Goal: Task Accomplishment & Management: Manage account settings

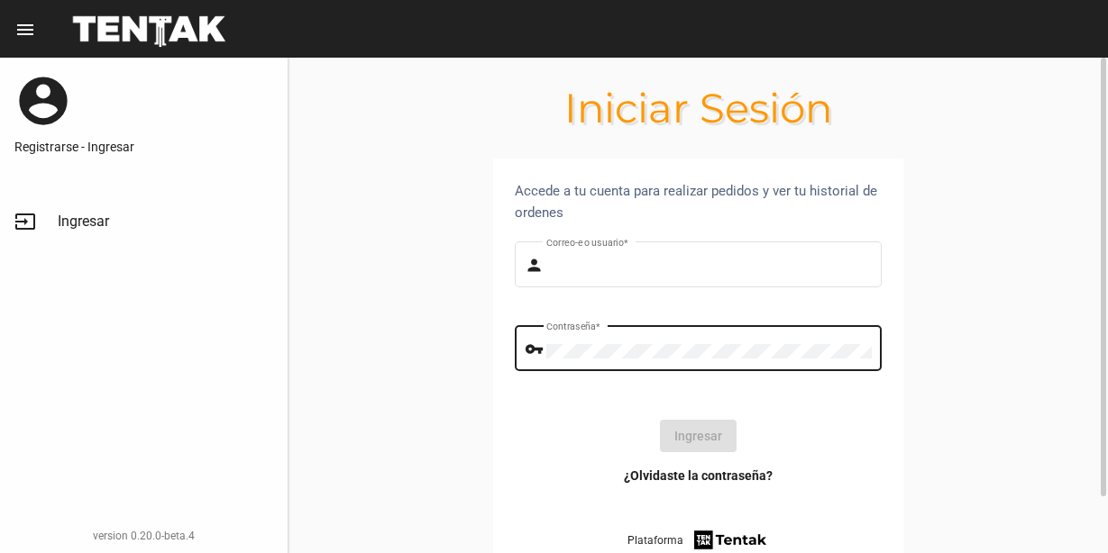
type input "milagrospintos"
click at [679, 342] on div "Contraseña *" at bounding box center [709, 347] width 326 height 50
click at [690, 432] on button "Ingresar" at bounding box center [698, 436] width 77 height 32
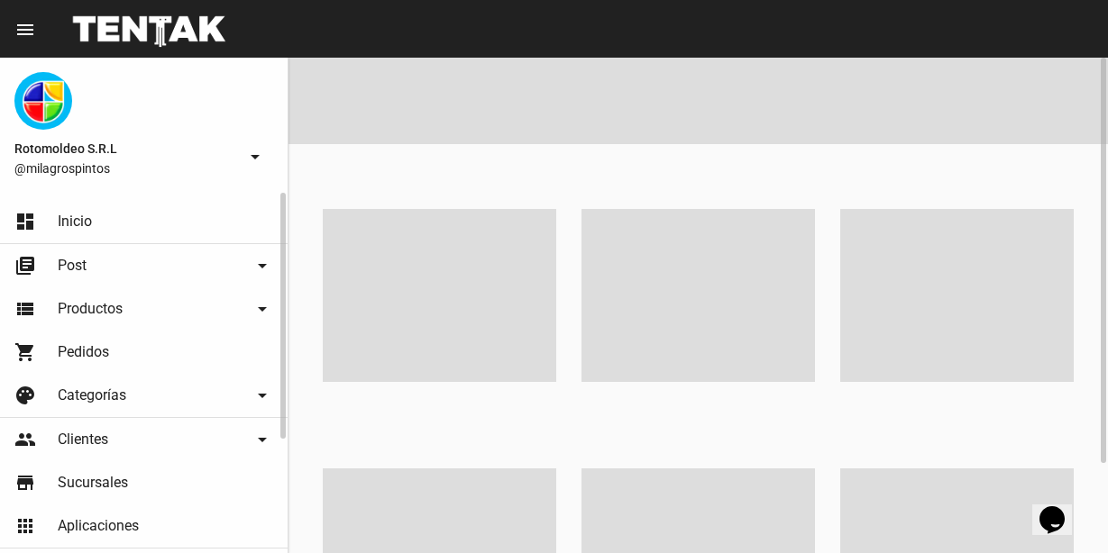
click at [115, 311] on span "Productos" at bounding box center [90, 309] width 65 height 18
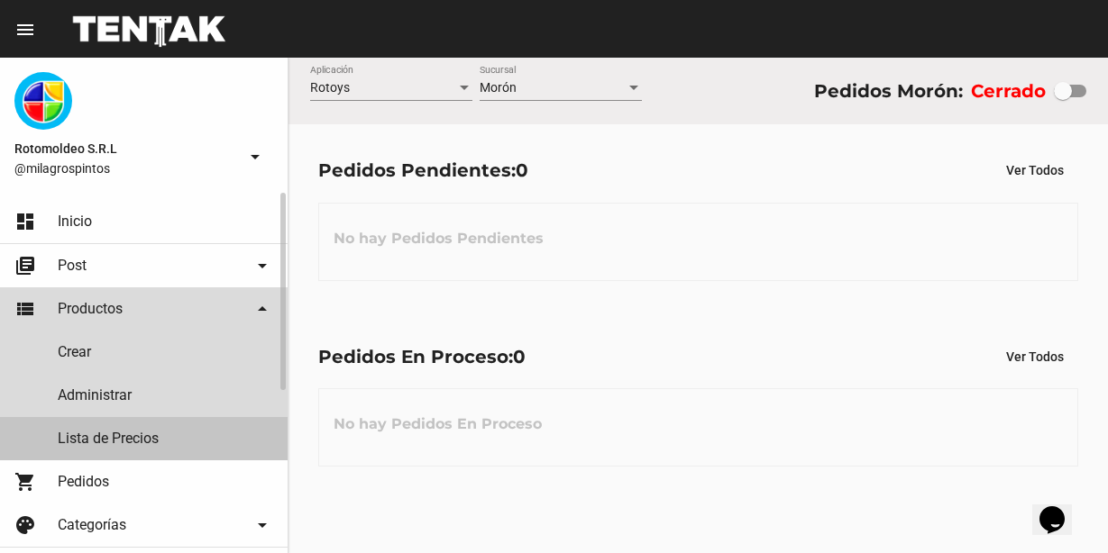
click at [93, 436] on link "Lista de Precios" at bounding box center [144, 438] width 288 height 43
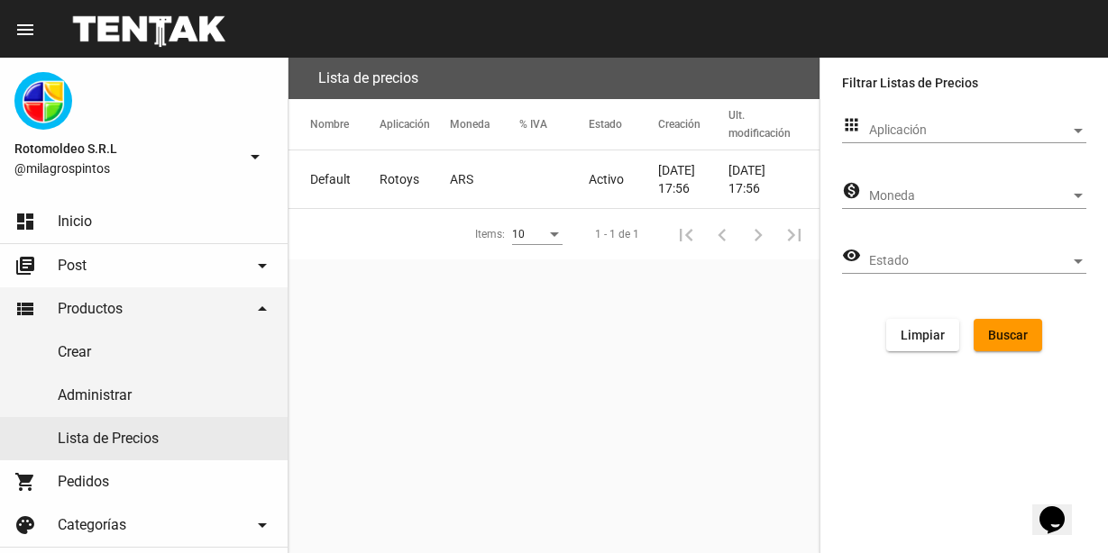
click at [621, 189] on mat-cell "Activo" at bounding box center [623, 180] width 69 height 58
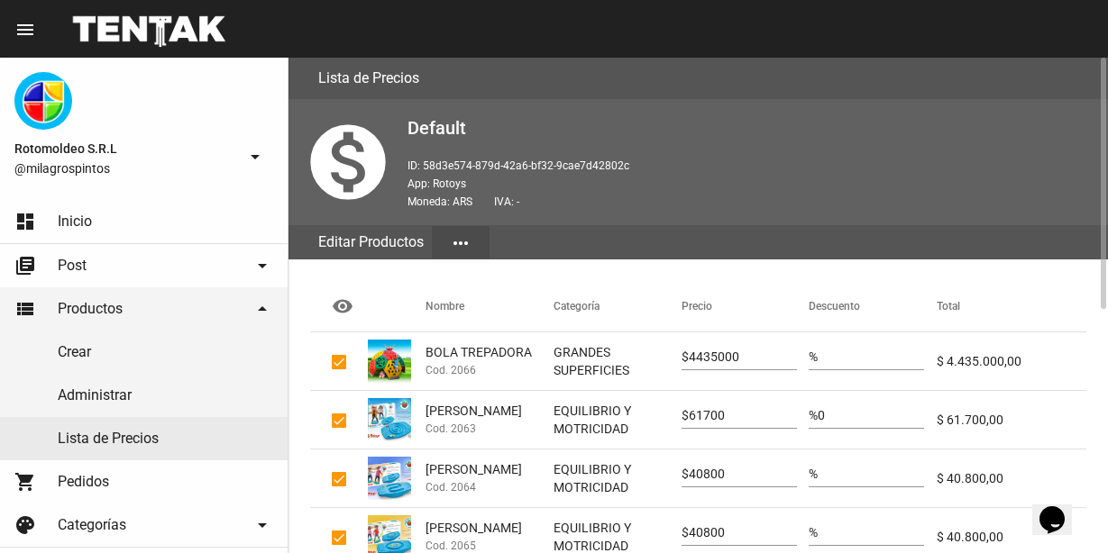
scroll to position [180, 0]
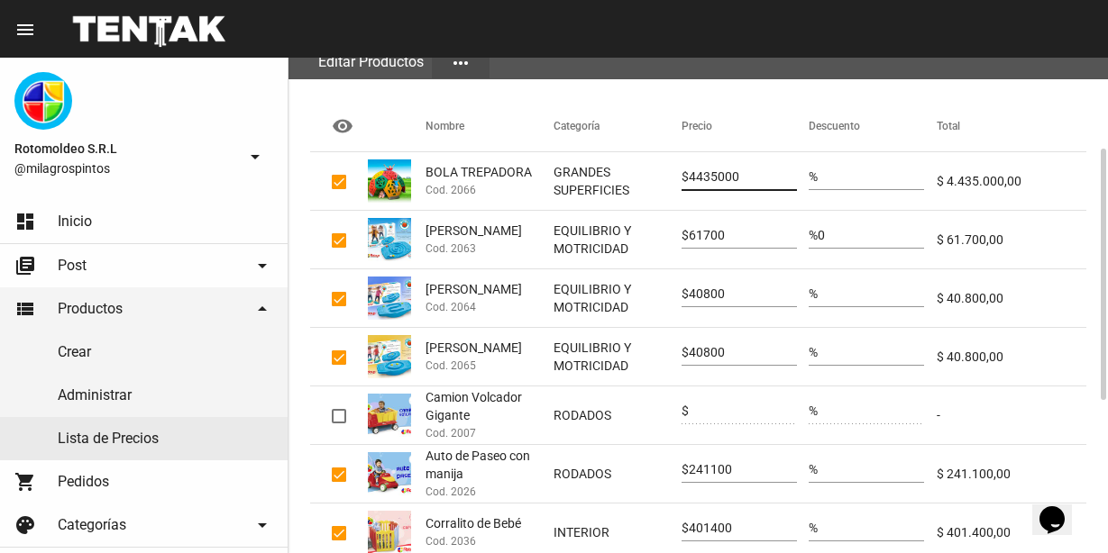
drag, startPoint x: 744, startPoint y: 172, endPoint x: 666, endPoint y: 173, distance: 77.5
click at [667, 173] on mat-row "BOLA TREPADORA Cod. 2066 GRANDES SUPERFICIES $ 4435000 % $ 4.435.000,00" at bounding box center [698, 181] width 776 height 59
type input "4789800"
drag, startPoint x: 735, startPoint y: 238, endPoint x: 672, endPoint y: 240, distance: 63.1
click at [672, 240] on mat-row "Giragol Laberinto Cod. 2063 EQUILIBRIO Y MOTRICIDAD $ 61700 % 0 $ 61.700,00" at bounding box center [698, 240] width 776 height 59
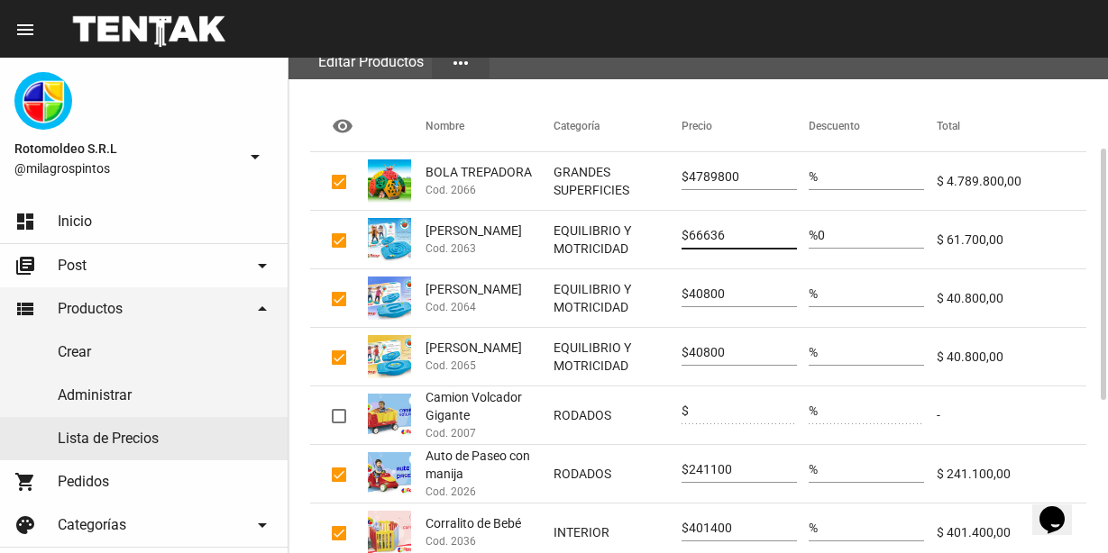
type input "66636"
drag, startPoint x: 736, startPoint y: 295, endPoint x: 664, endPoint y: 297, distance: 72.1
click at [664, 297] on mat-row "Giragol Gusanito Cod. 2064 EQUILIBRIO Y MOTRICIDAD $ 40800 % $ 40.800,00" at bounding box center [698, 298] width 776 height 59
type input "44064"
drag, startPoint x: 714, startPoint y: 359, endPoint x: 657, endPoint y: 360, distance: 56.8
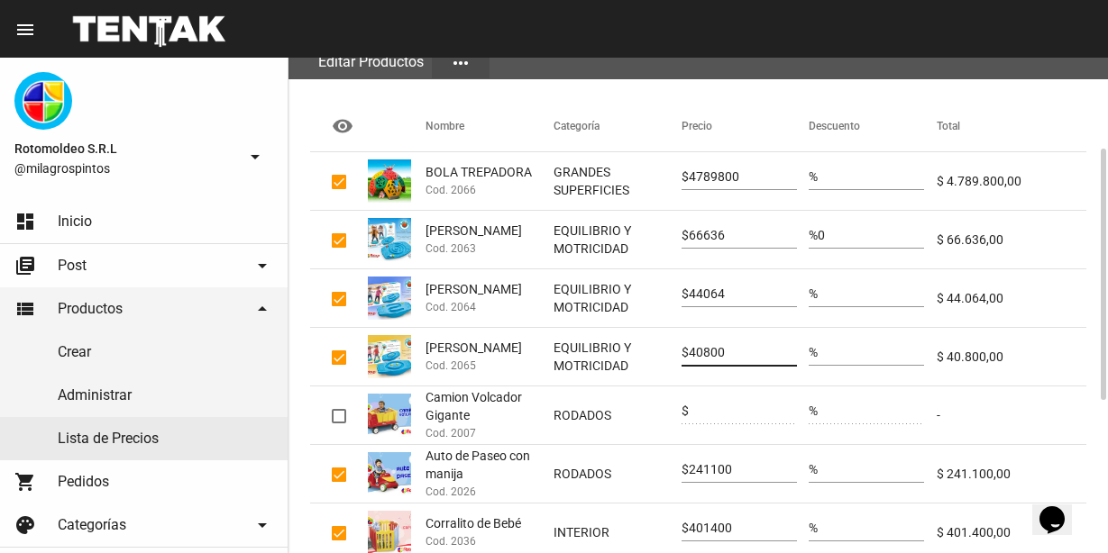
click at [657, 360] on mat-row "Giragol Marcianito Cod. 2065 EQUILIBRIO Y MOTRICIDAD $ 40800 % $ 40.800,00" at bounding box center [698, 357] width 776 height 59
type input "44064"
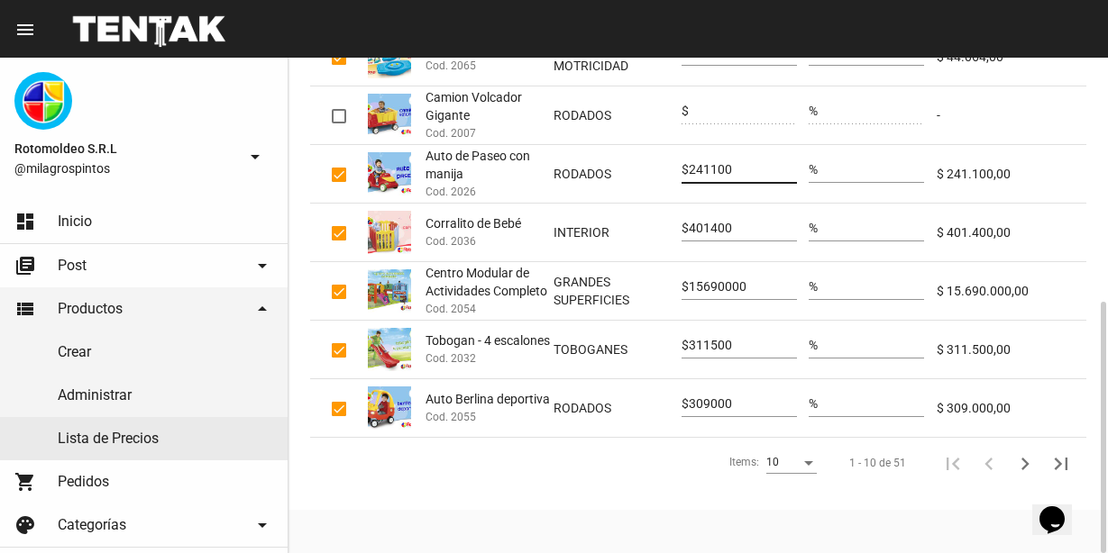
drag, startPoint x: 742, startPoint y: 168, endPoint x: 656, endPoint y: 163, distance: 85.7
click at [656, 163] on mat-row "Auto de Paseo con manija Cod. 2026 RODADOS $ 241100 % $ 241.100,00" at bounding box center [698, 174] width 776 height 59
type input "260388"
drag, startPoint x: 746, startPoint y: 223, endPoint x: 670, endPoint y: 220, distance: 76.7
click at [670, 220] on mat-row "Corralito de Bebé Cod. 2036 INTERIOR $ 401400 % $ 401.400,00" at bounding box center [698, 233] width 776 height 59
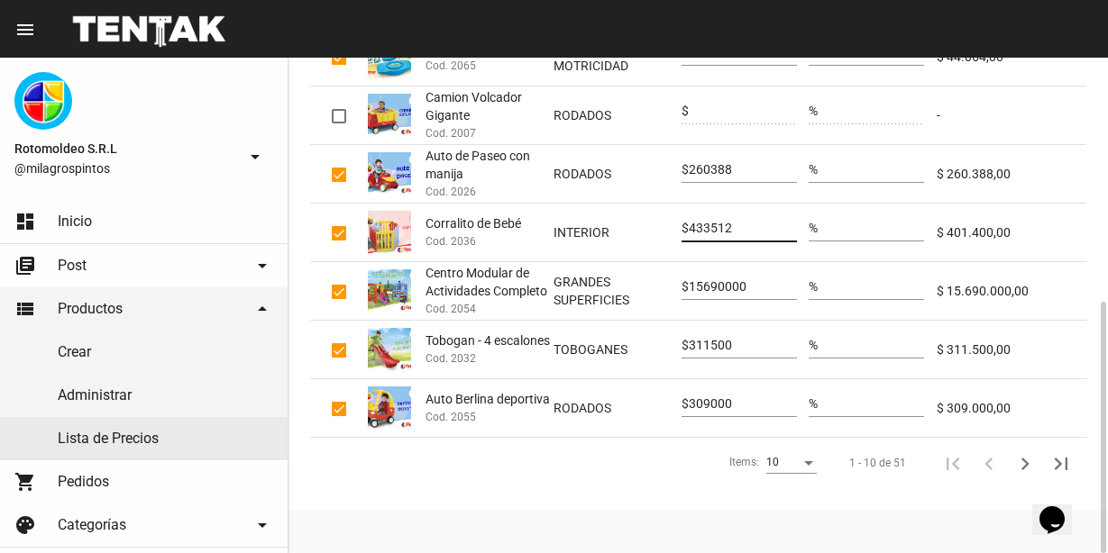
type input "433512"
drag, startPoint x: 753, startPoint y: 284, endPoint x: 675, endPoint y: 286, distance: 77.5
click at [675, 286] on mat-row "Centro Modular de Actividades Completo Cod. 2054 GRANDES SUPERFICIES $ 15690000…" at bounding box center [698, 291] width 776 height 59
type input "16945200"
drag, startPoint x: 744, startPoint y: 347, endPoint x: 663, endPoint y: 343, distance: 80.3
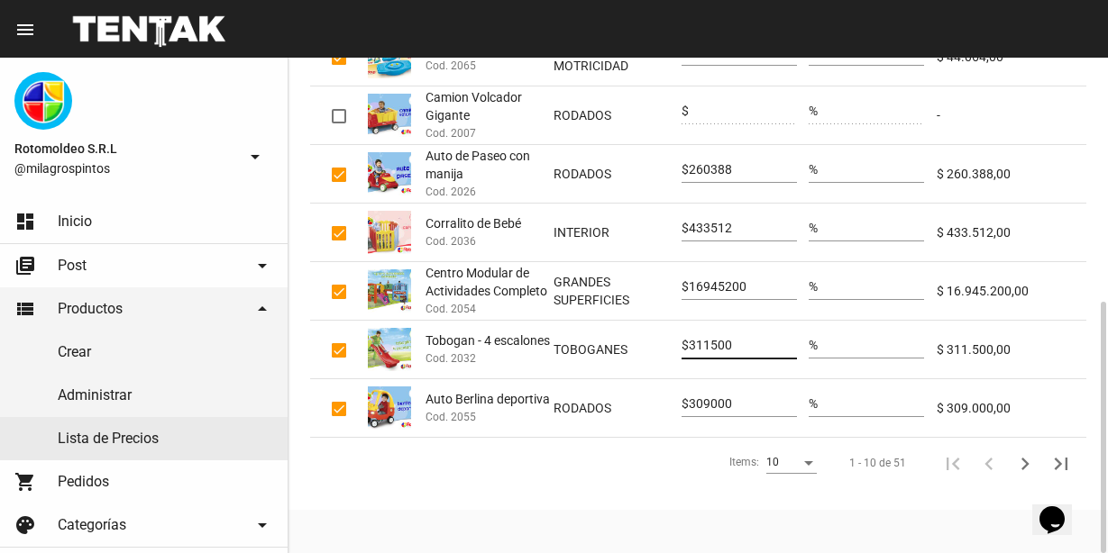
click at [663, 343] on mat-row "Tobogan - 4 escalones Cod. 2032 TOBOGANES $ 311500 % $ 311.500,00" at bounding box center [698, 350] width 776 height 59
type input "336420"
drag, startPoint x: 753, startPoint y: 408, endPoint x: 683, endPoint y: 405, distance: 69.5
click at [683, 405] on div "$ 309000" at bounding box center [738, 399] width 115 height 35
type input "333720"
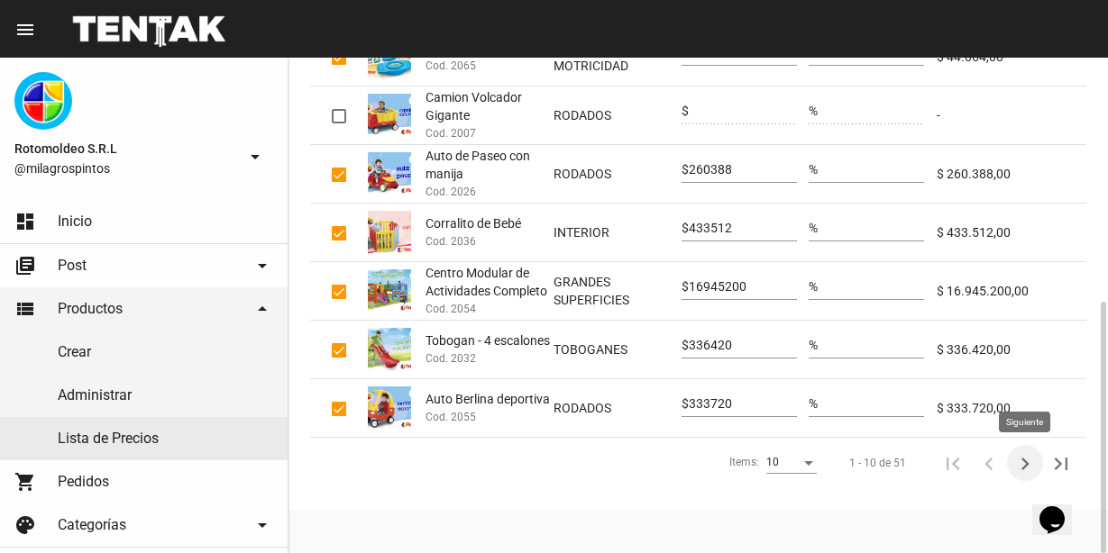
click at [1030, 461] on icon "Siguiente" at bounding box center [1024, 464] width 25 height 25
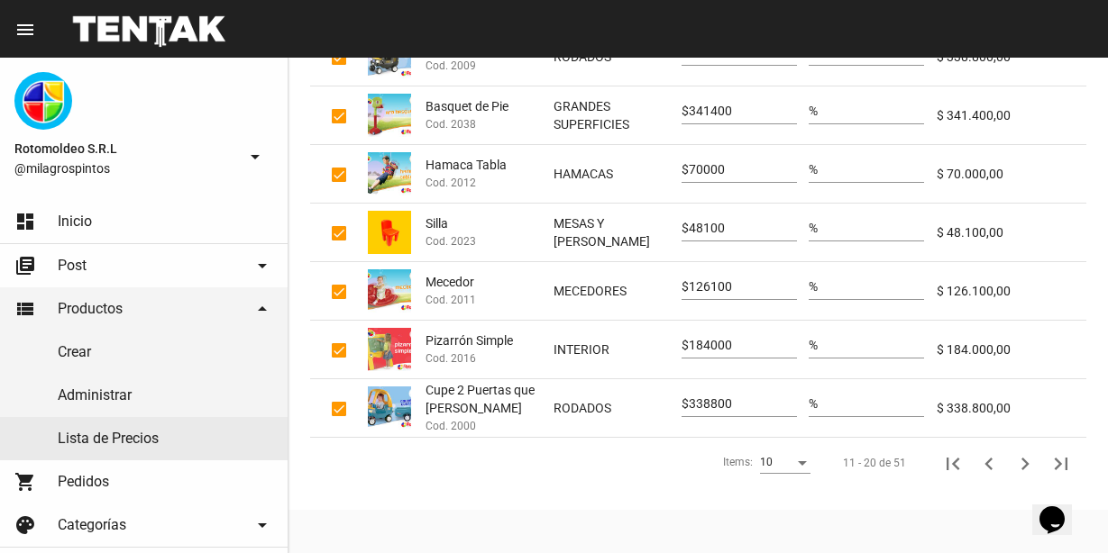
scroll to position [120, 0]
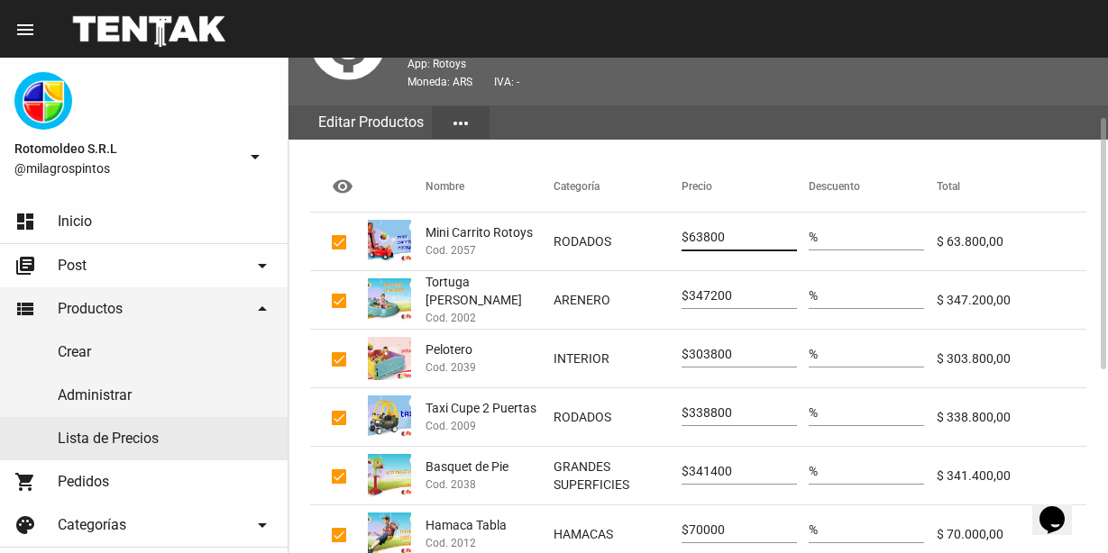
drag, startPoint x: 731, startPoint y: 239, endPoint x: 668, endPoint y: 221, distance: 65.6
click at [668, 221] on mat-row "Mini Carrito Rotoys Cod. 2057 RODADOS $ 63800 % $ 63.800,00" at bounding box center [698, 242] width 776 height 59
type input "68904"
drag, startPoint x: 750, startPoint y: 291, endPoint x: 671, endPoint y: 291, distance: 78.4
click at [671, 291] on mat-row "Tortuga Arenera Cod. 2002 ARENERO $ 347200 % $ 347.200,00" at bounding box center [698, 300] width 776 height 59
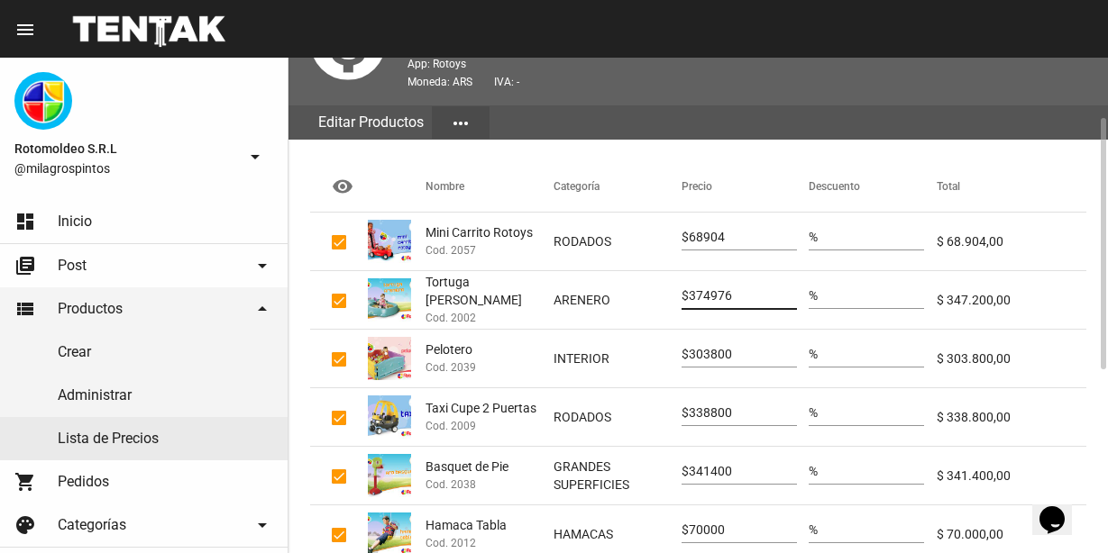
type input "374976"
drag, startPoint x: 739, startPoint y: 360, endPoint x: 657, endPoint y: 359, distance: 82.0
click at [657, 359] on mat-row "Pelotero Cod. 2039 INTERIOR $ 303800 % $ 303.800,00" at bounding box center [698, 359] width 776 height 59
type input "328104"
drag, startPoint x: 750, startPoint y: 414, endPoint x: 680, endPoint y: 414, distance: 70.3
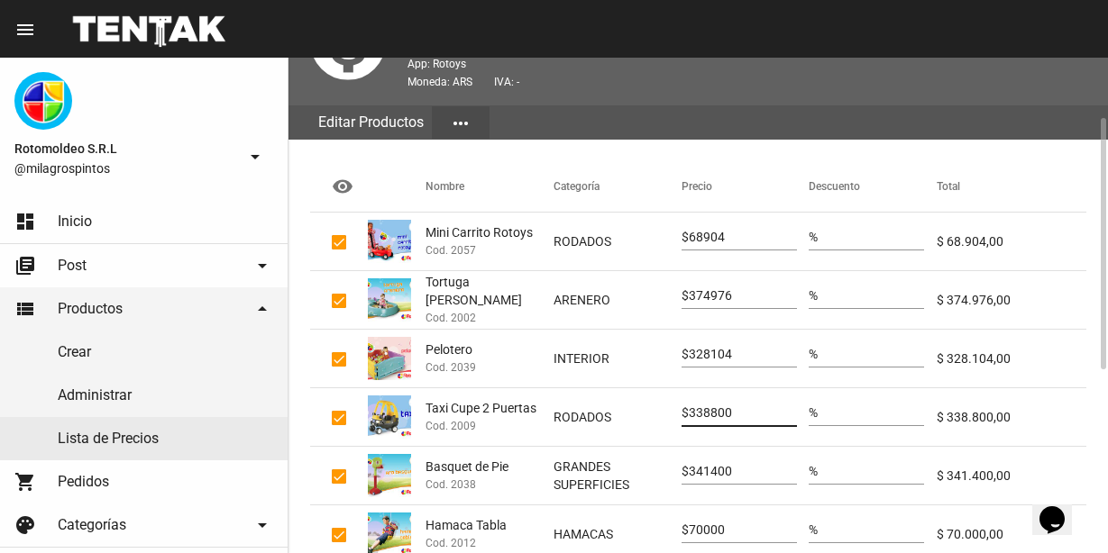
click at [680, 414] on mat-row "Taxi Cupe 2 Puertas Cod. 2009 RODADOS $ 338800 % $ 338.800,00" at bounding box center [698, 417] width 776 height 59
type input "365904"
drag, startPoint x: 753, startPoint y: 466, endPoint x: 686, endPoint y: 469, distance: 67.7
click at [686, 469] on div "$ 341400" at bounding box center [738, 467] width 115 height 35
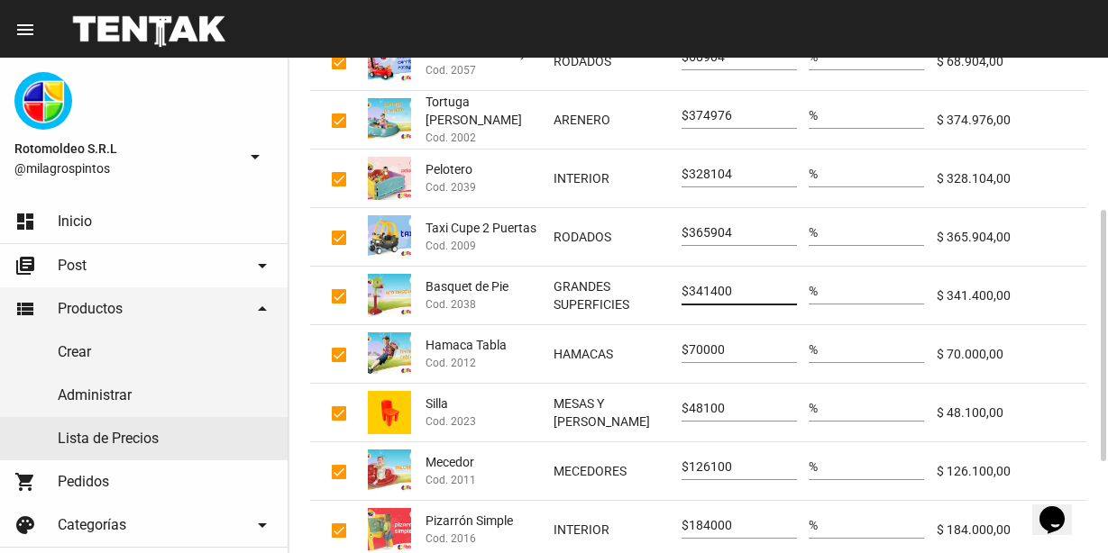
scroll to position [480, 0]
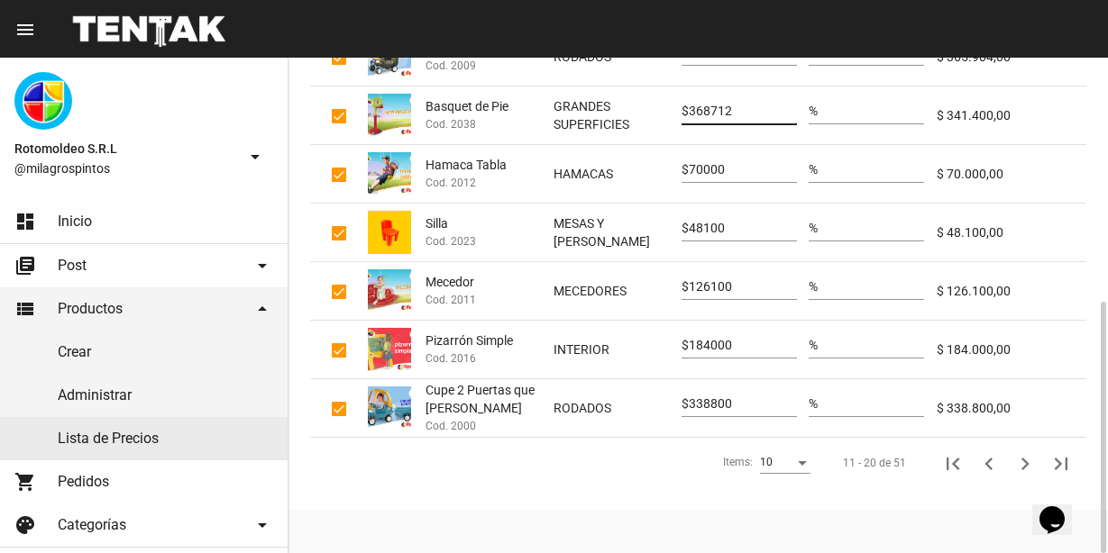
type input "368712"
drag, startPoint x: 735, startPoint y: 171, endPoint x: 671, endPoint y: 169, distance: 64.1
click at [671, 169] on mat-row "Hamaca Tabla Cod. 2012 HAMACAS $ 70000 % $ 70.000,00" at bounding box center [698, 174] width 776 height 59
type input "75600"
drag, startPoint x: 738, startPoint y: 227, endPoint x: 669, endPoint y: 223, distance: 69.5
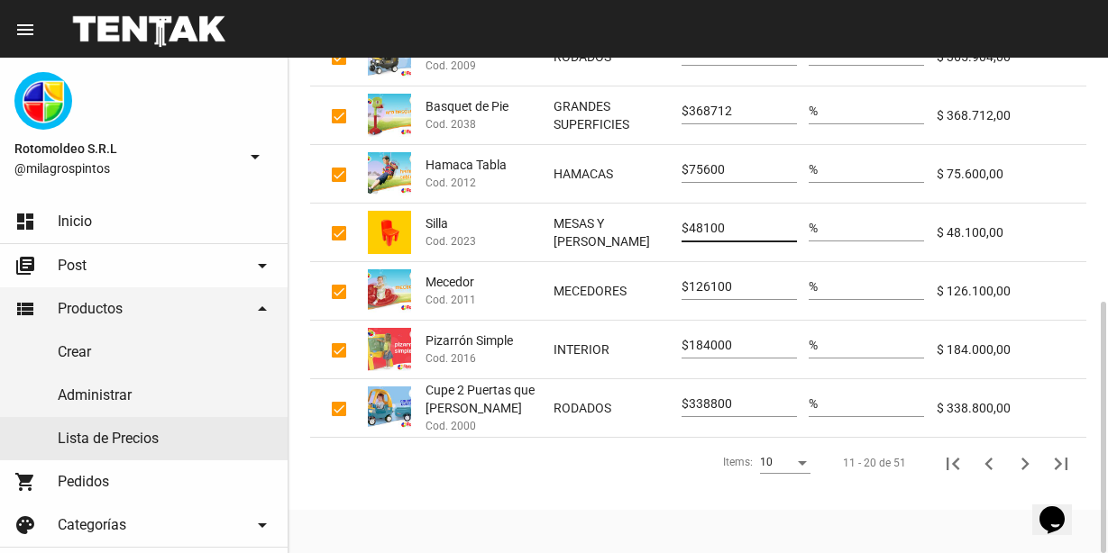
click at [669, 223] on mat-row "Silla Cod. 2023 MESAS Y SILLAS $ 48100 % $ 48.100,00" at bounding box center [698, 233] width 776 height 59
type input "51948"
drag, startPoint x: 744, startPoint y: 290, endPoint x: 658, endPoint y: 297, distance: 86.8
click at [657, 284] on mat-row "Mecedor Cod. 2011 MECEDORES $ 126100 % $ 126.100,00" at bounding box center [698, 291] width 776 height 59
type input "136188"
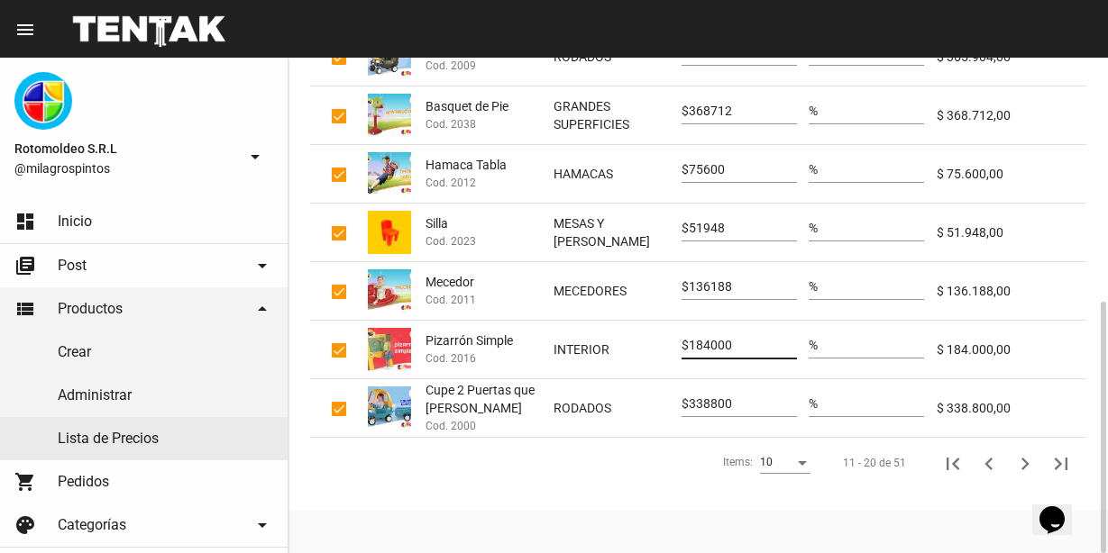
drag, startPoint x: 737, startPoint y: 342, endPoint x: 659, endPoint y: 341, distance: 78.4
click at [659, 341] on mat-row "Pizarrón Simple Cod. 2016 INTERIOR $ 184000 % $ 184.000,00" at bounding box center [698, 350] width 776 height 59
type input "198720"
drag, startPoint x: 755, startPoint y: 406, endPoint x: 652, endPoint y: 409, distance: 103.7
click at [653, 409] on mat-row "Cupe 2 Puertas que se abren Cod. 2000 RODADOS $ 338800 % $ 338.800,00" at bounding box center [698, 408] width 776 height 59
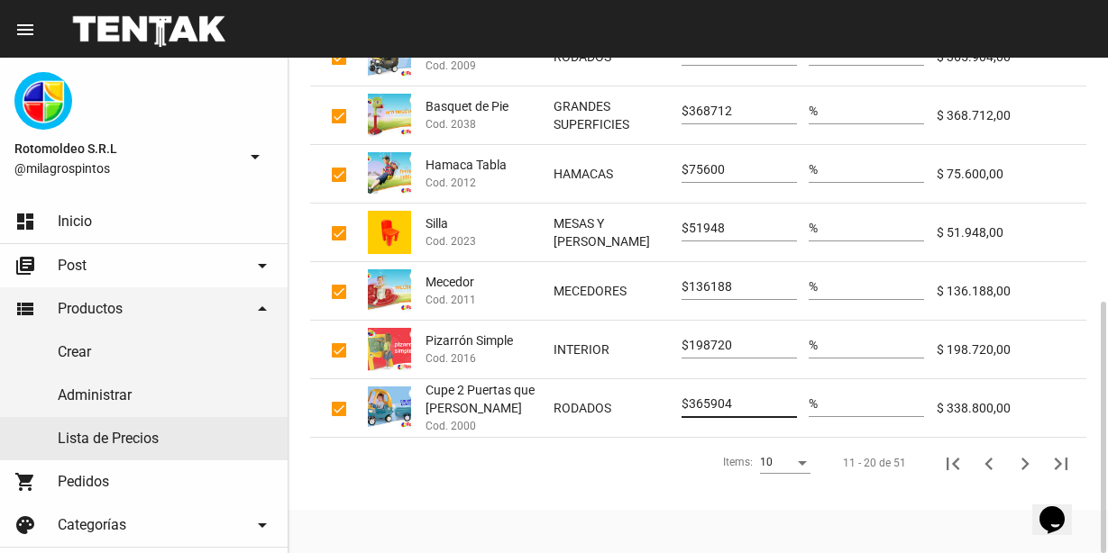
type input "365904"
click at [1032, 461] on icon "Siguiente" at bounding box center [1024, 464] width 25 height 25
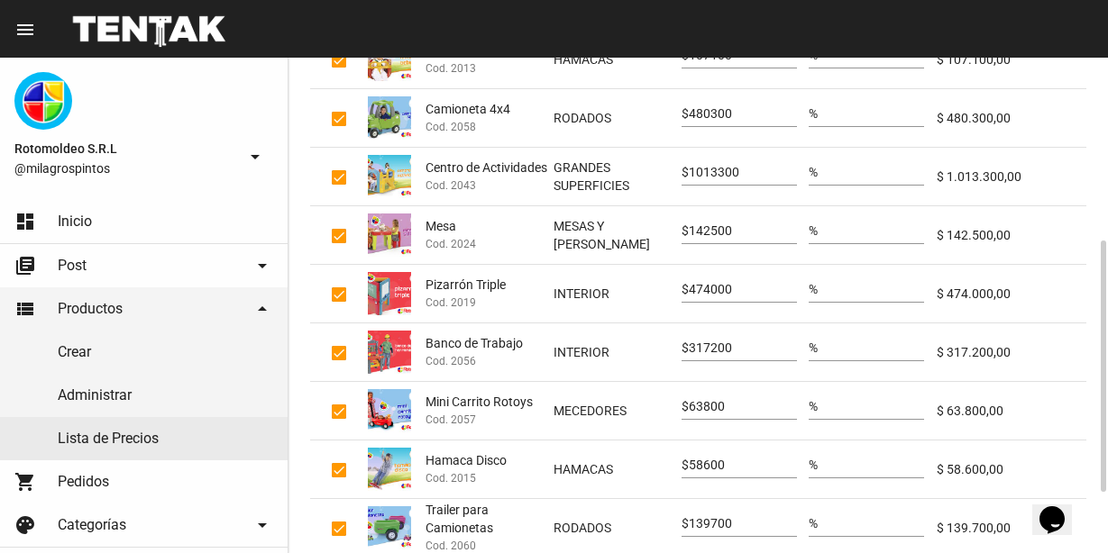
scroll to position [180, 0]
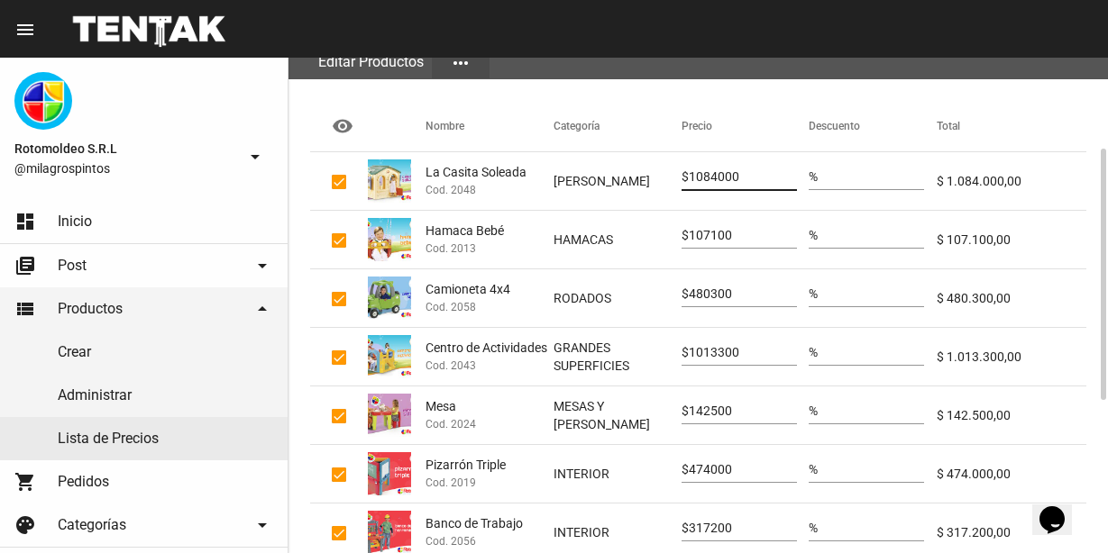
drag, startPoint x: 745, startPoint y: 179, endPoint x: 641, endPoint y: 163, distance: 105.8
click at [641, 163] on mat-row "La Casita Soleada Cod. 2048 CASAS $ 1084000 % $ 1.084.000,00" at bounding box center [698, 181] width 776 height 59
type input "1170720"
drag, startPoint x: 738, startPoint y: 233, endPoint x: 663, endPoint y: 234, distance: 74.8
click at [663, 234] on mat-row "Hamaca Bebé Cod. 2013 HAMACAS $ 107100 % $ 107.100,00" at bounding box center [698, 240] width 776 height 59
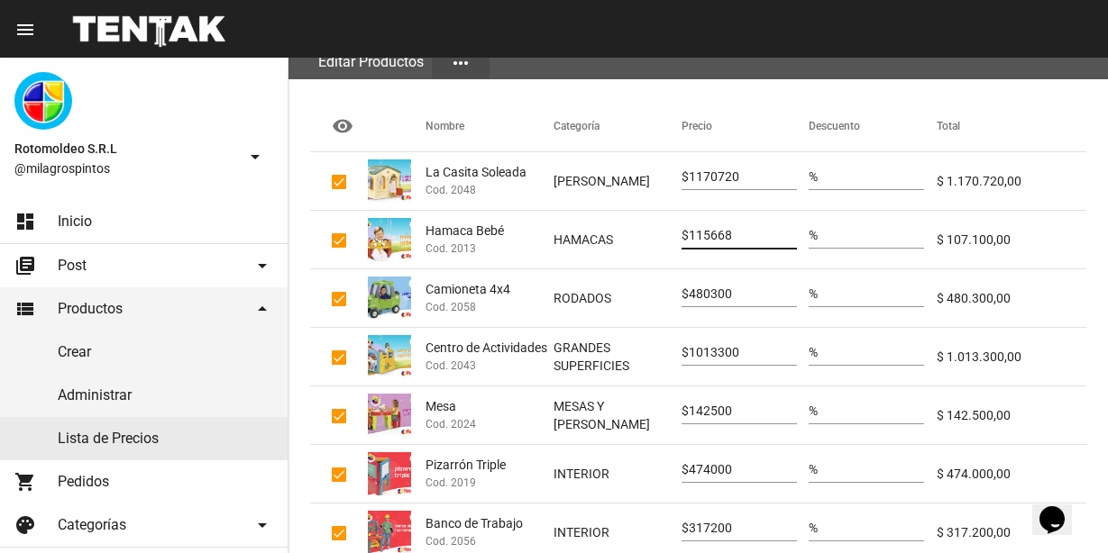
type input "115668"
drag, startPoint x: 725, startPoint y: 296, endPoint x: 661, endPoint y: 290, distance: 64.2
click at [661, 290] on mat-row "Camioneta 4x4 Cod. 2058 RODADOS $ 480300 % $ 480.300,00" at bounding box center [698, 298] width 776 height 59
type input "518724"
drag, startPoint x: 752, startPoint y: 347, endPoint x: 678, endPoint y: 350, distance: 74.0
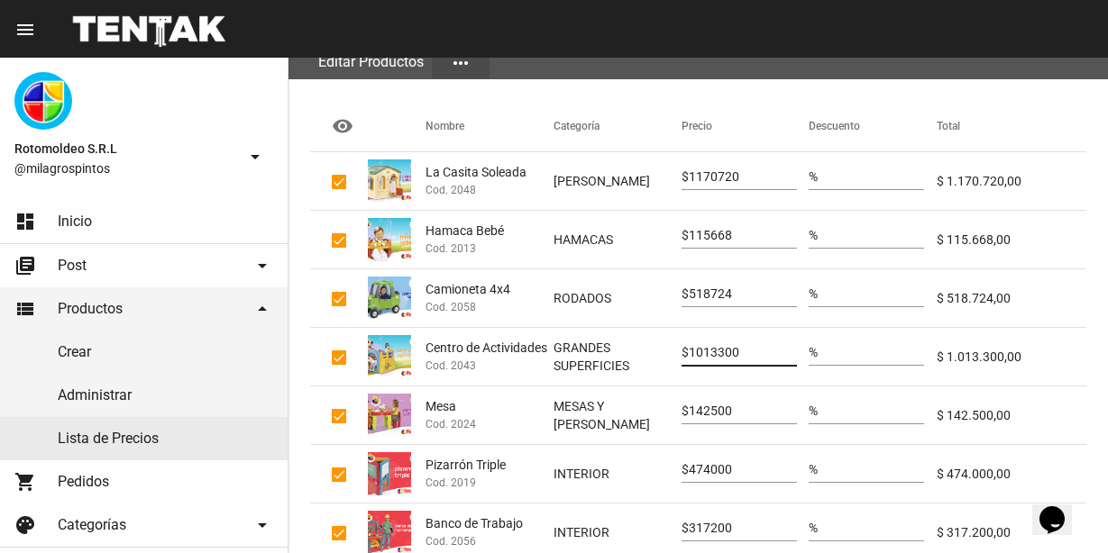
click at [678, 350] on mat-row "Centro de Actividades Cod. 2043 GRANDES SUPERFICIES $ 1013300 % $ 1.013.300,00" at bounding box center [698, 357] width 776 height 59
type input "1094364"
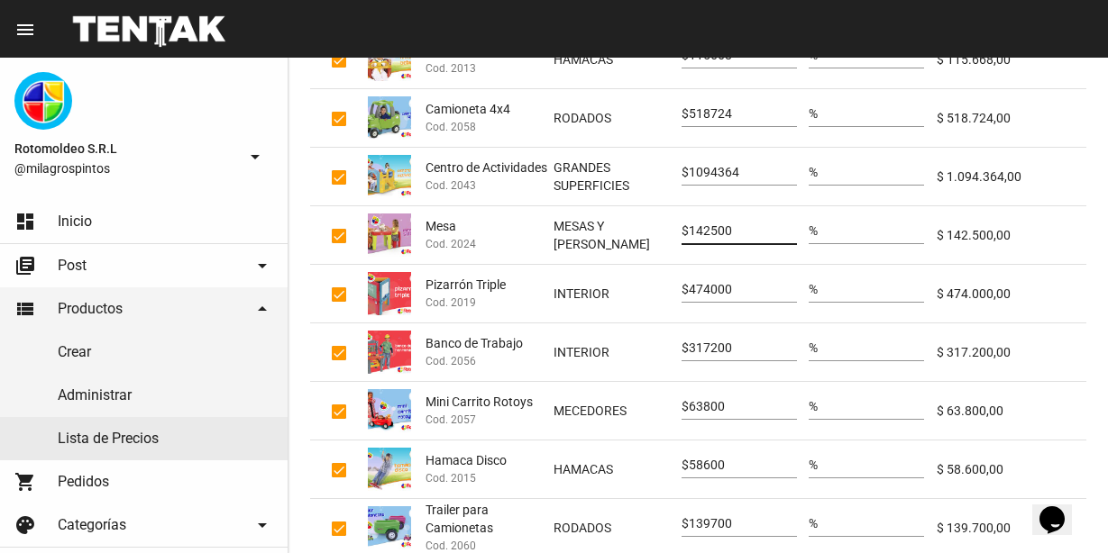
drag, startPoint x: 744, startPoint y: 226, endPoint x: 677, endPoint y: 226, distance: 66.7
click at [677, 226] on mat-row "Mesa Cod. 2024 MESAS Y SILLAS $ 142500 % $ 142.500,00" at bounding box center [698, 235] width 776 height 59
type input "153900"
drag, startPoint x: 738, startPoint y: 296, endPoint x: 666, endPoint y: 299, distance: 72.2
click at [666, 299] on mat-row "Pizarrón Triple Cod. 2019 INTERIOR $ 474000 % $ 474.000,00" at bounding box center [698, 294] width 776 height 59
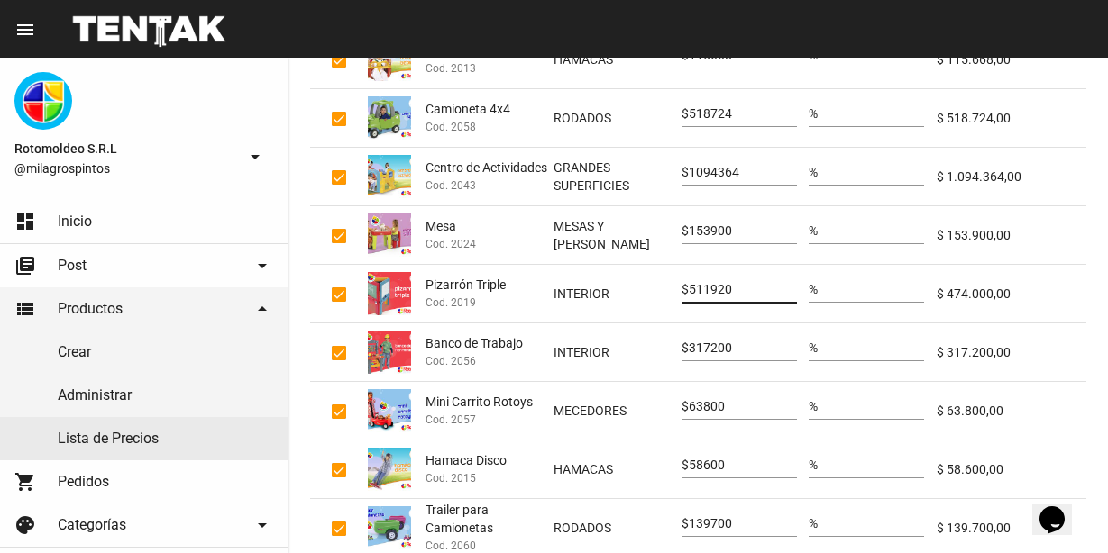
type input "511920"
drag, startPoint x: 748, startPoint y: 353, endPoint x: 629, endPoint y: 352, distance: 119.0
click at [629, 352] on mat-row "Banco de Trabajo Cod. 2056 INTERIOR $ 317200 % $ 317.200,00" at bounding box center [698, 353] width 776 height 59
type input "342576"
drag, startPoint x: 735, startPoint y: 406, endPoint x: 684, endPoint y: 402, distance: 50.7
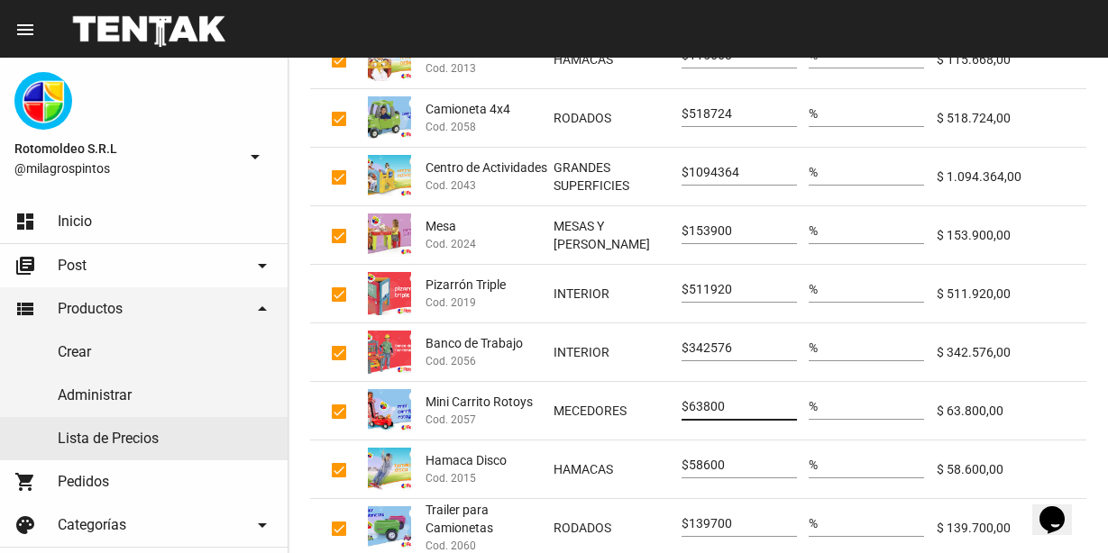
click at [684, 402] on div "$ 63800" at bounding box center [738, 402] width 115 height 35
type input "68904"
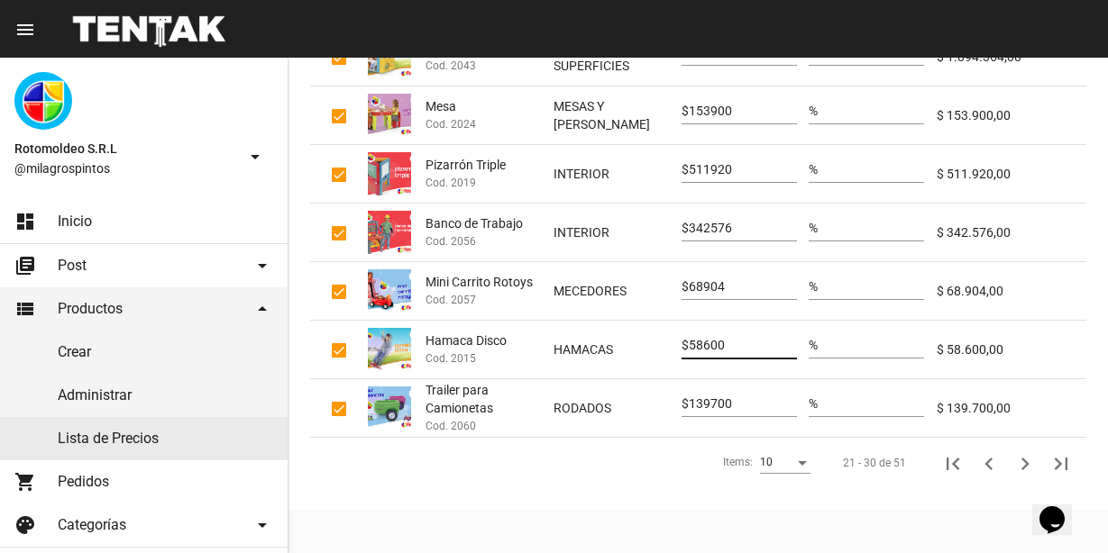
drag, startPoint x: 735, startPoint y: 344, endPoint x: 680, endPoint y: 336, distance: 55.6
click at [680, 336] on mat-row "Hamaca Disco Cod. 2015 HAMACAS $ 58600 % $ 58.600,00" at bounding box center [698, 350] width 776 height 59
type input "63288"
drag, startPoint x: 752, startPoint y: 404, endPoint x: 653, endPoint y: 405, distance: 98.2
click at [653, 405] on mat-row "Trailer para Camionetas Cod. 2060 RODADOS $ 139700 % $ 139.700,00" at bounding box center [698, 408] width 776 height 59
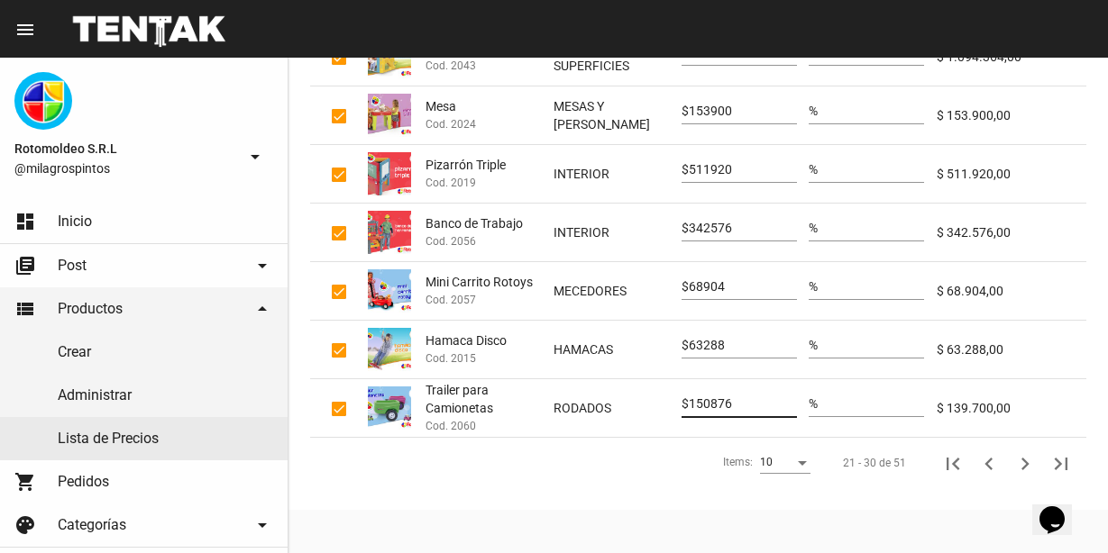
type input "150876"
click at [1028, 465] on icon "Siguiente" at bounding box center [1024, 464] width 25 height 25
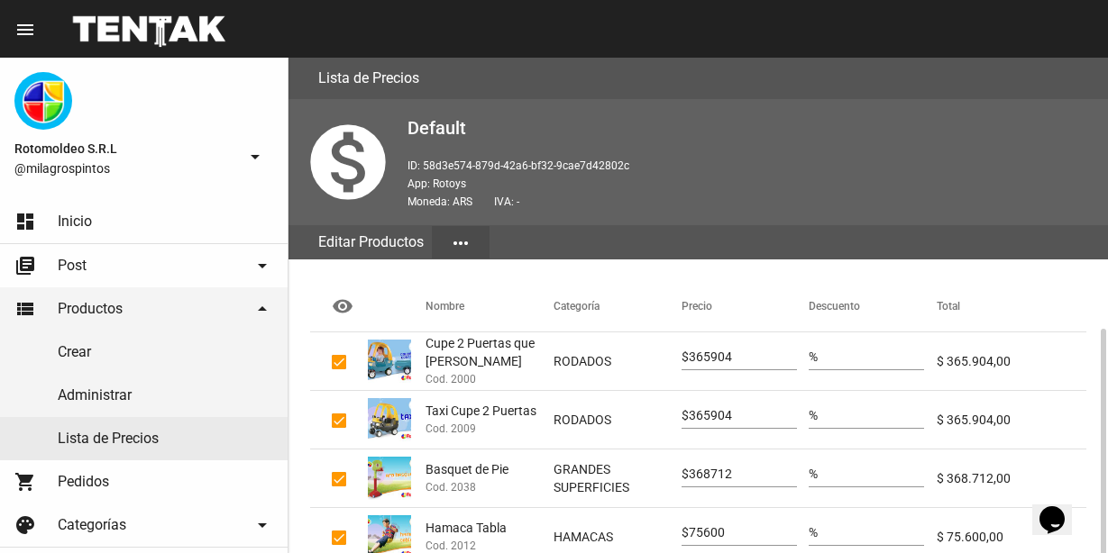
scroll to position [180, 0]
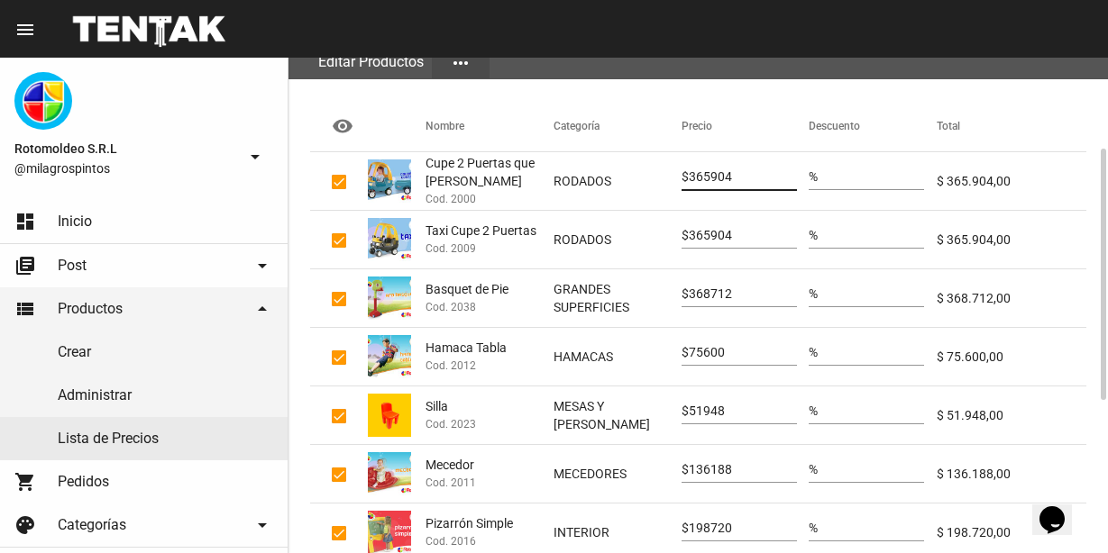
drag, startPoint x: 739, startPoint y: 173, endPoint x: 671, endPoint y: 169, distance: 67.7
click at [671, 169] on mat-row "Cupe 2 Puertas que se abren Cod. 2000 RODADOS $ 365904 % $ 365.904,00" at bounding box center [698, 181] width 776 height 59
click at [736, 234] on input "365904" at bounding box center [743, 236] width 108 height 14
click at [744, 291] on input "368712" at bounding box center [743, 295] width 108 height 14
click at [740, 354] on input "75600" at bounding box center [743, 353] width 108 height 14
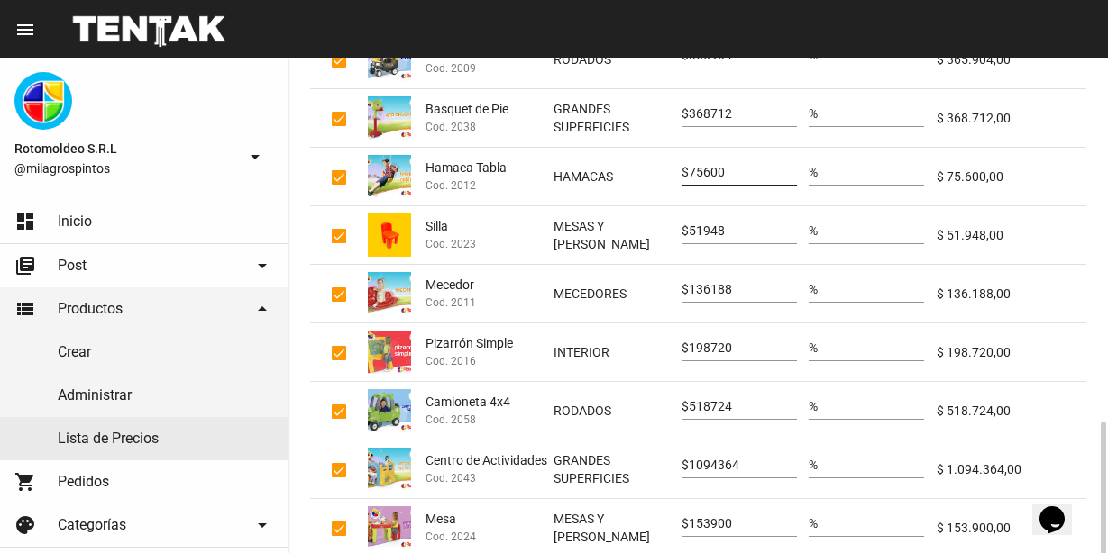
scroll to position [480, 0]
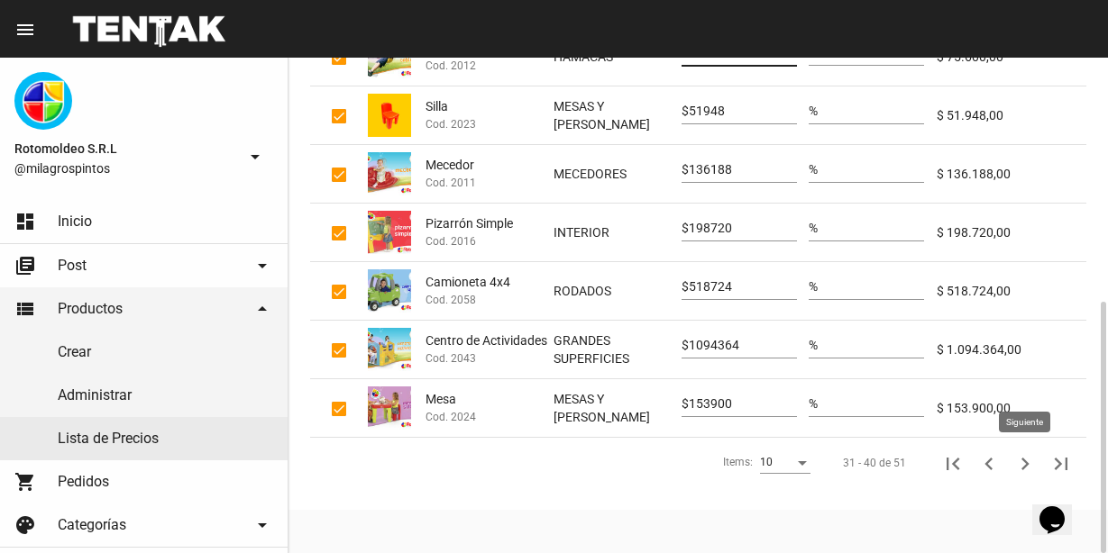
click at [1022, 457] on icon "Siguiente" at bounding box center [1024, 464] width 25 height 25
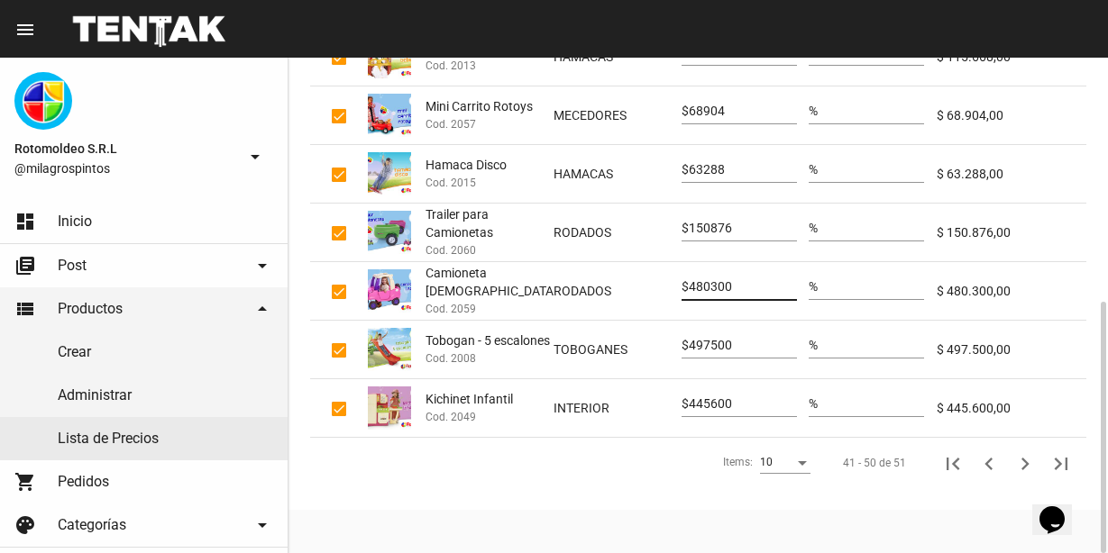
drag, startPoint x: 654, startPoint y: 287, endPoint x: 616, endPoint y: 281, distance: 38.2
click at [616, 281] on mat-row "Camioneta Lady Cod. 2059 RODADOS $ 480300 % $ 480.300,00" at bounding box center [698, 291] width 776 height 59
type input "518724"
drag, startPoint x: 753, startPoint y: 351, endPoint x: 668, endPoint y: 351, distance: 84.7
click at [668, 351] on mat-row "Tobogan - 5 escalones Cod. 2008 TOBOGANES $ 497500 % $ 497.500,00" at bounding box center [698, 350] width 776 height 59
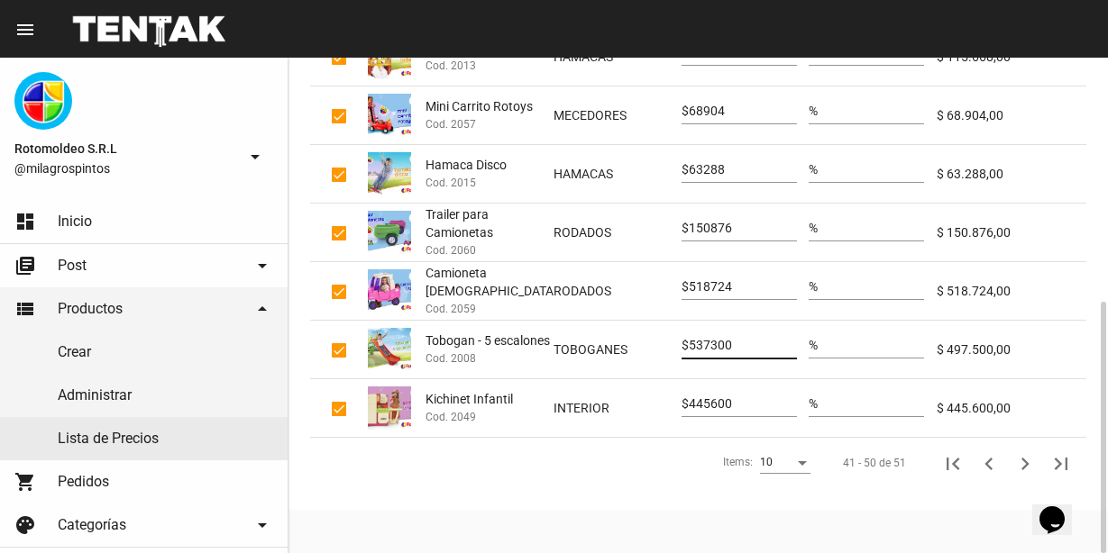
type input "537300"
drag, startPoint x: 745, startPoint y: 408, endPoint x: 667, endPoint y: 400, distance: 78.8
click at [667, 400] on mat-row "Kichinet Infantil Cod. 2049 INTERIOR $ 445600 % $ 445.600,00" at bounding box center [698, 408] width 776 height 59
type input "481248"
click at [1022, 469] on icon "Siguiente" at bounding box center [1025, 464] width 8 height 13
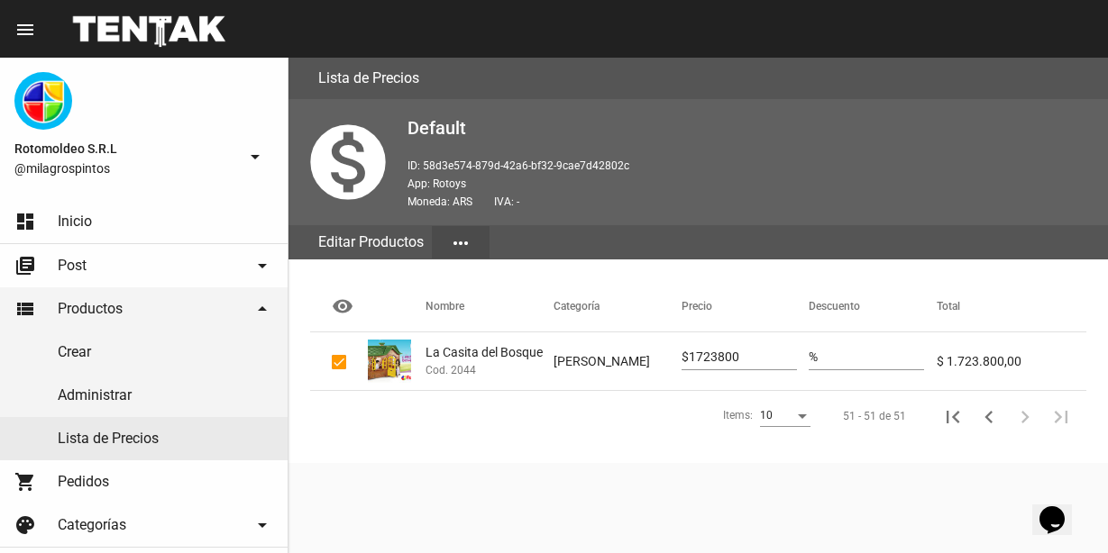
scroll to position [0, 0]
drag, startPoint x: 762, startPoint y: 357, endPoint x: 666, endPoint y: 349, distance: 95.9
click at [666, 349] on mat-row "La Casita del Bosque Cod. 2044 CASAS $ 1723800 % $ 1.723.800,00" at bounding box center [698, 362] width 776 height 59
type input "1861704"
